Goal: Information Seeking & Learning: Stay updated

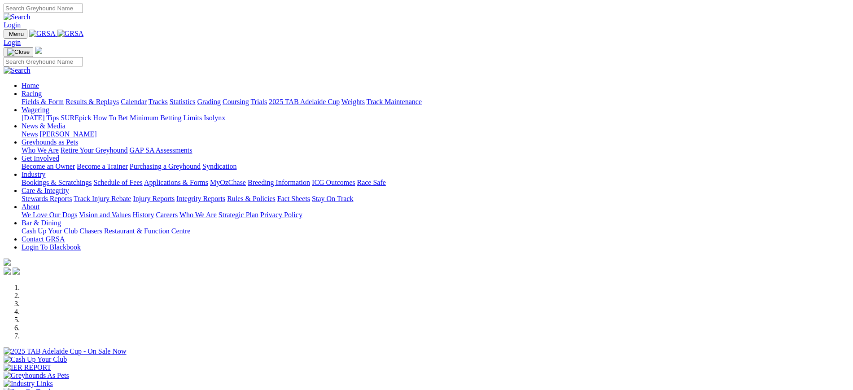
click at [96, 130] on link "[PERSON_NAME]" at bounding box center [67, 134] width 57 height 8
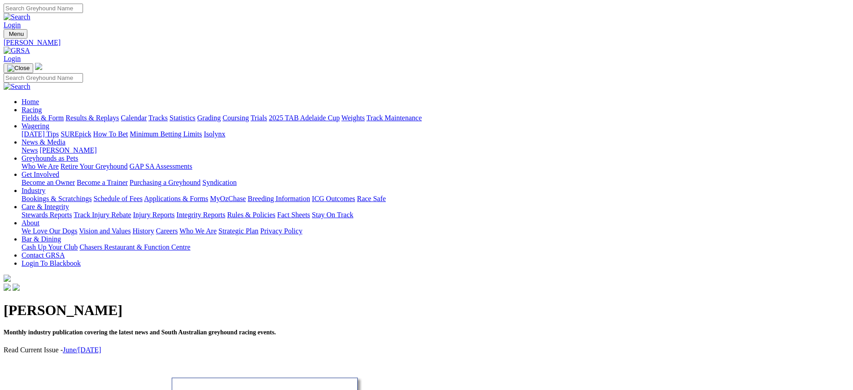
click at [38, 146] on link "News" at bounding box center [30, 150] width 16 height 8
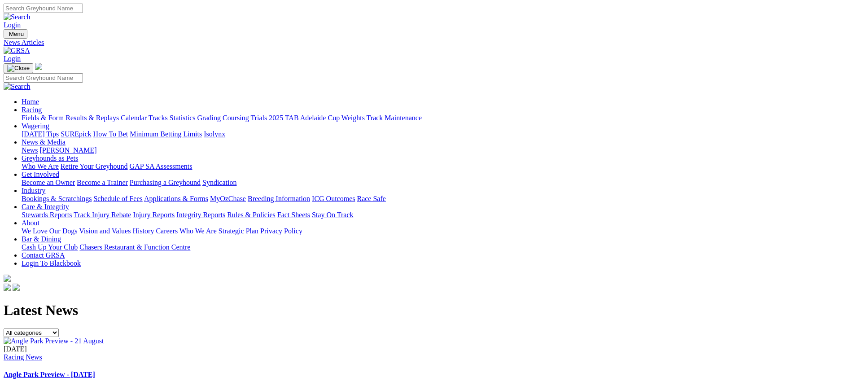
click at [30, 47] on img at bounding box center [17, 51] width 26 height 8
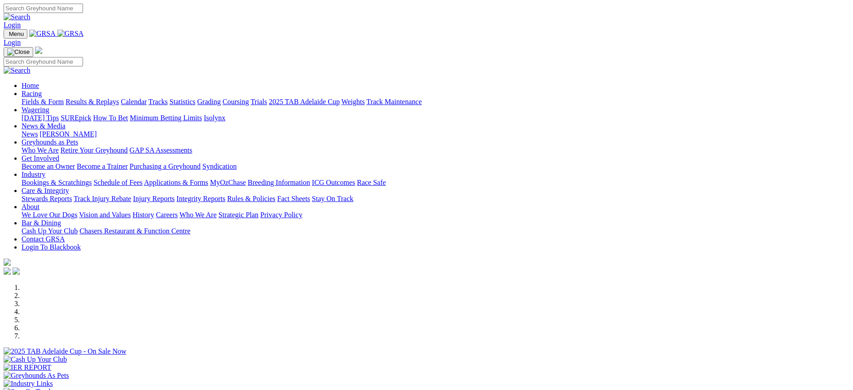
click at [249, 98] on link "Coursing" at bounding box center [235, 102] width 26 height 8
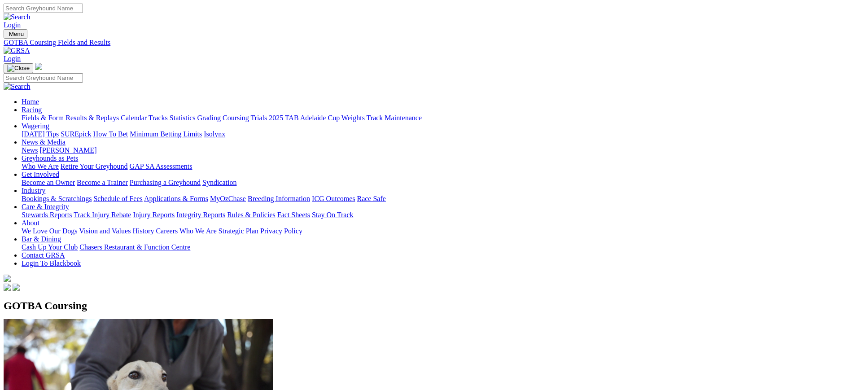
click at [30, 47] on img at bounding box center [17, 51] width 26 height 8
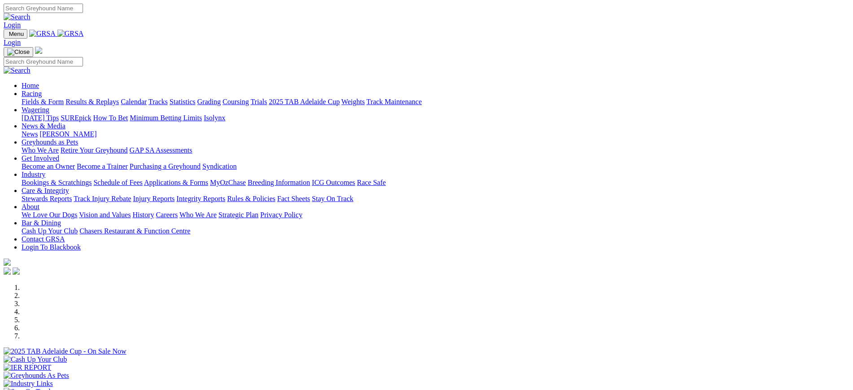
click at [38, 130] on link "News" at bounding box center [30, 134] width 16 height 8
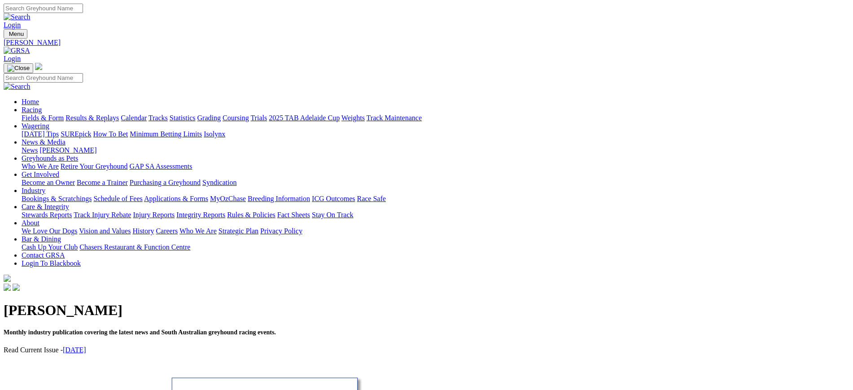
click at [86, 346] on link "[DATE]" at bounding box center [74, 350] width 23 height 8
click at [249, 114] on link "Coursing" at bounding box center [235, 118] width 26 height 8
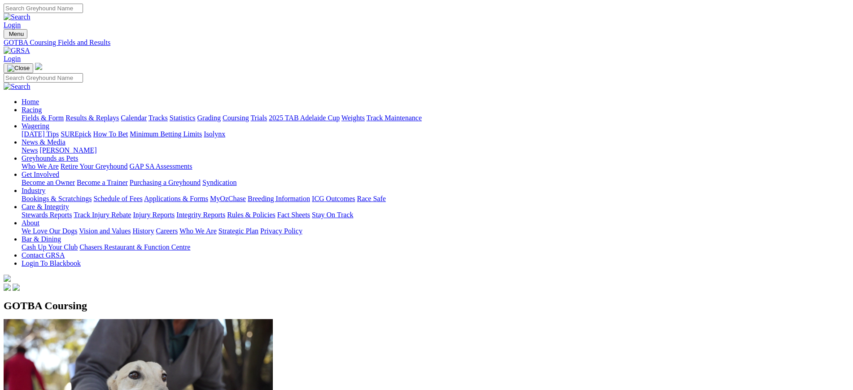
click at [30, 47] on img at bounding box center [17, 51] width 26 height 8
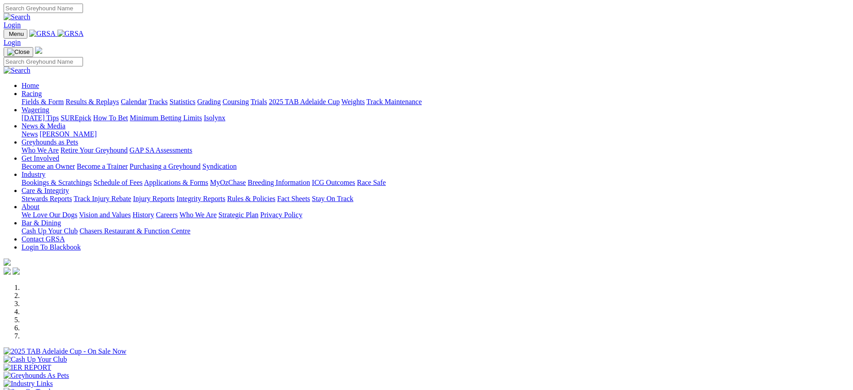
click at [38, 130] on link "News" at bounding box center [30, 134] width 16 height 8
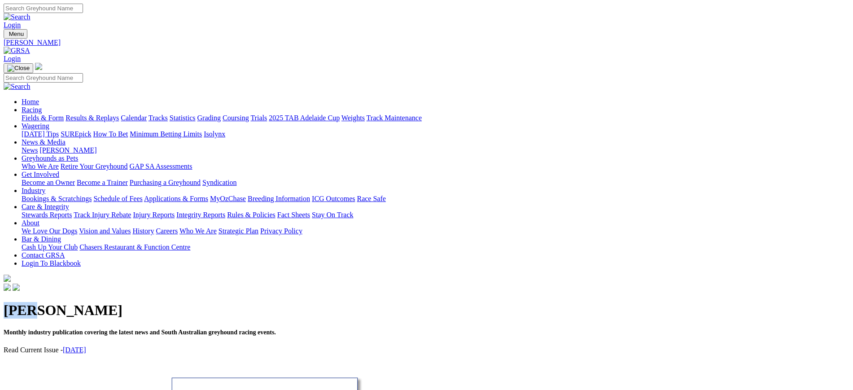
drag, startPoint x: 131, startPoint y: 155, endPoint x: 177, endPoint y: 169, distance: 48.3
click at [177, 292] on div "[PERSON_NAME] Monthly industry publication covering the latest news and South A…" at bounding box center [427, 334] width 846 height 84
drag, startPoint x: 224, startPoint y: 205, endPoint x: 132, endPoint y: 161, distance: 102.5
click at [132, 292] on div "[PERSON_NAME] Monthly industry publication covering the latest news and South A…" at bounding box center [427, 334] width 846 height 84
copy div "Kennel Capers Monthly industry publication covering the latest news and South A…"
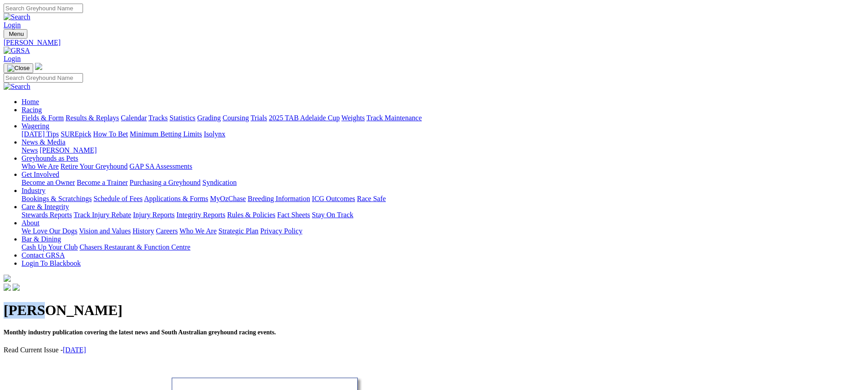
click at [86, 346] on link "August 2025" at bounding box center [74, 350] width 23 height 8
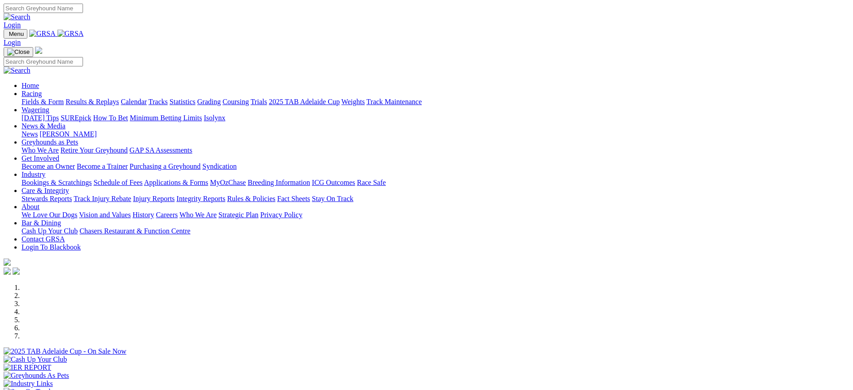
click at [249, 98] on link "Coursing" at bounding box center [235, 102] width 26 height 8
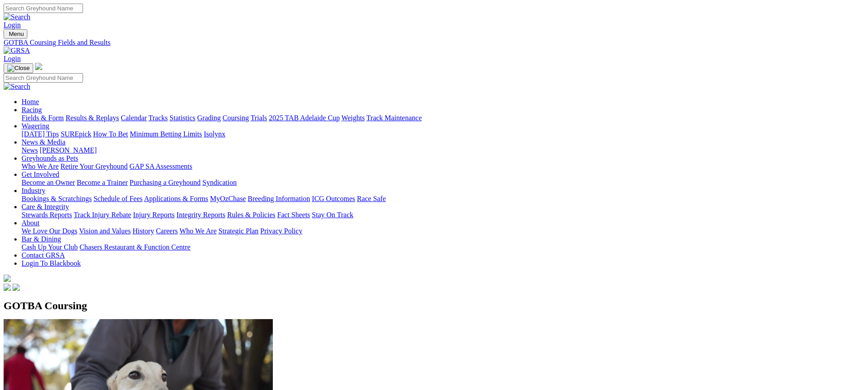
click at [30, 47] on img at bounding box center [17, 51] width 26 height 8
